Goal: Transaction & Acquisition: Purchase product/service

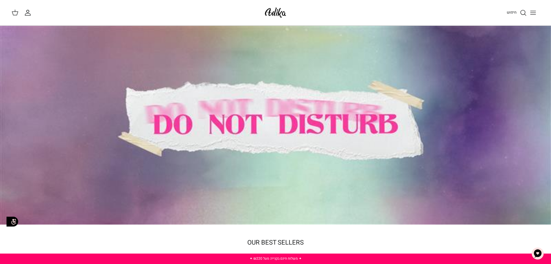
click at [520, 14] on icon "חיפוש" at bounding box center [523, 12] width 7 height 7
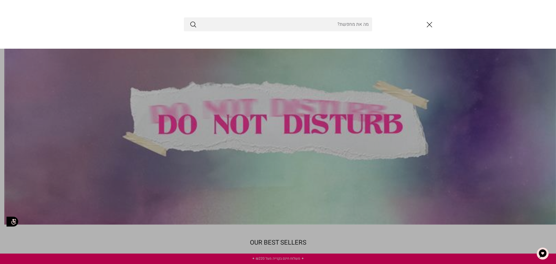
click at [348, 23] on input "Search Store" at bounding box center [278, 24] width 188 height 14
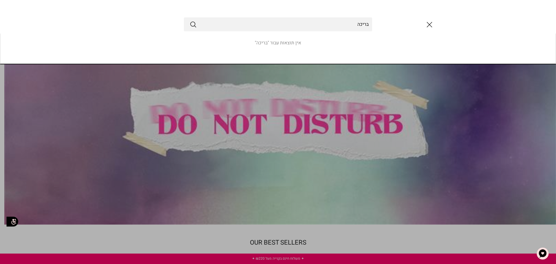
type input "בריכה"
click at [190, 21] on button "Submit" at bounding box center [193, 25] width 7 height 8
